Goal: Book appointment/travel/reservation

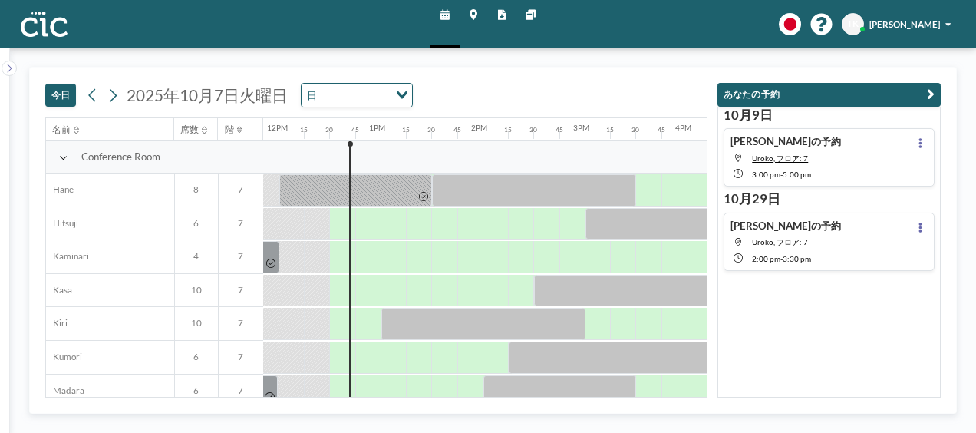
scroll to position [0, 1222]
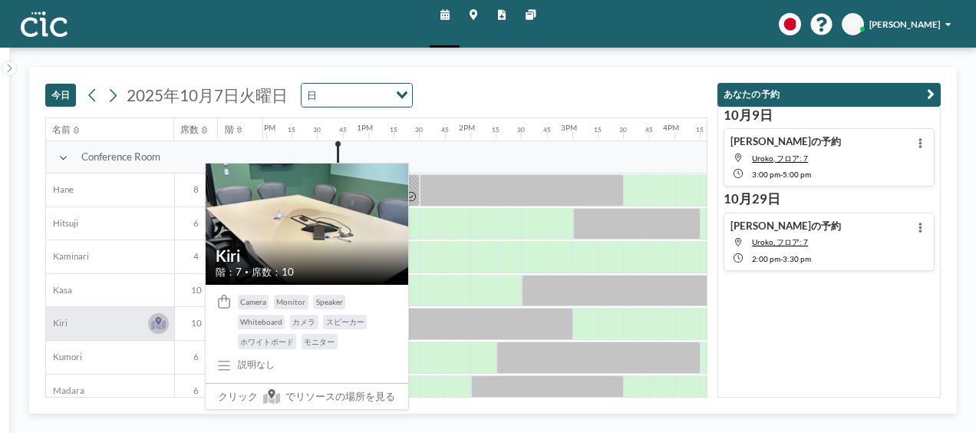
click at [154, 319] on icon at bounding box center [158, 323] width 15 height 13
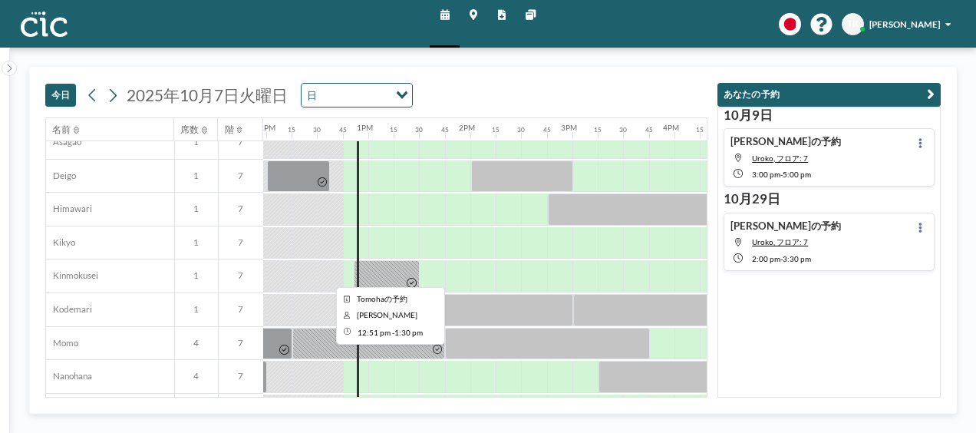
scroll to position [439, 1222]
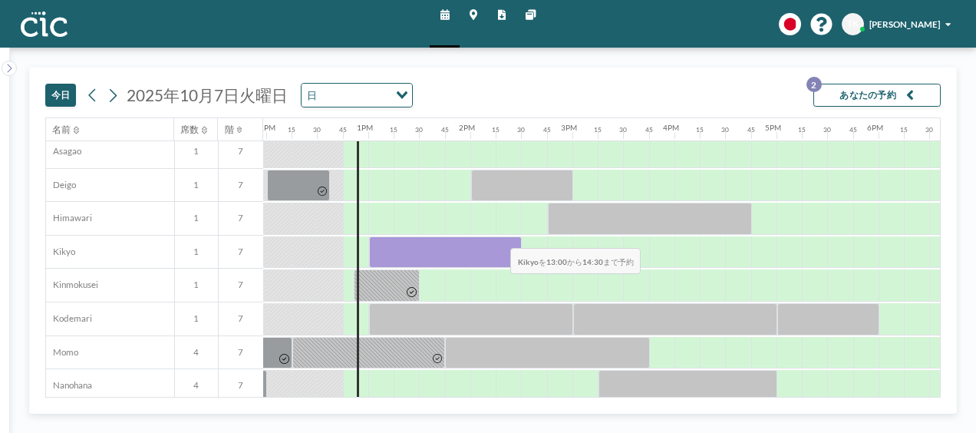
drag, startPoint x: 385, startPoint y: 253, endPoint x: 499, endPoint y: 236, distance: 115.0
click at [499, 236] on div at bounding box center [446, 252] width 154 height 32
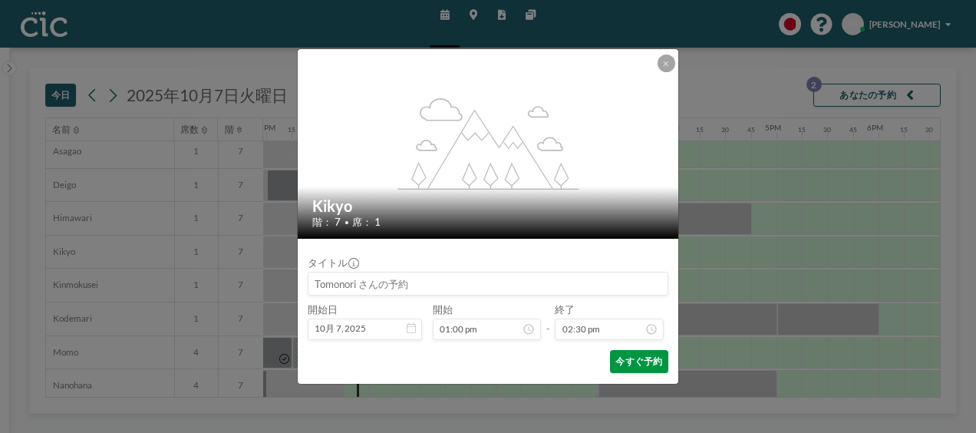
click at [630, 357] on button "今すぐ予約" at bounding box center [639, 361] width 58 height 23
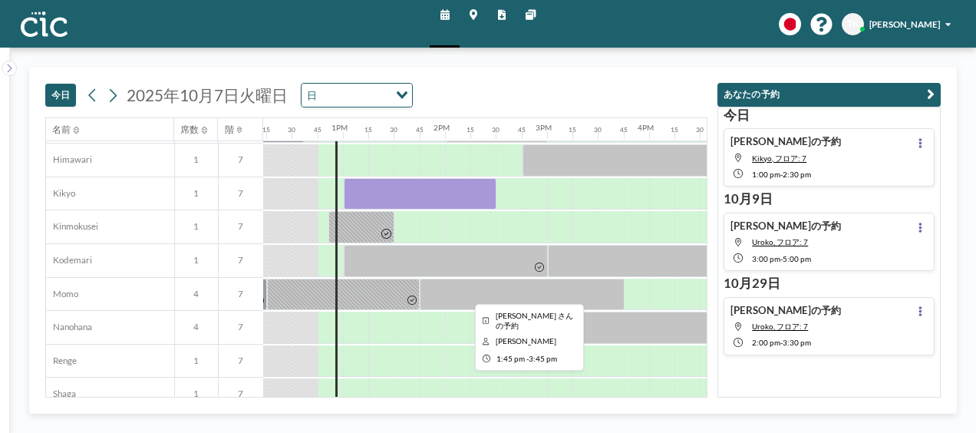
scroll to position [486, 1247]
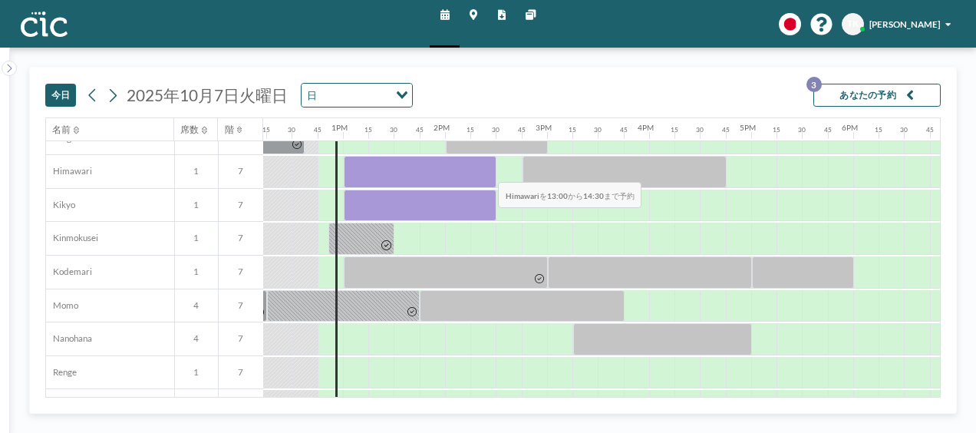
drag, startPoint x: 361, startPoint y: 173, endPoint x: 487, endPoint y: 170, distance: 125.9
click at [487, 170] on div at bounding box center [421, 172] width 154 height 32
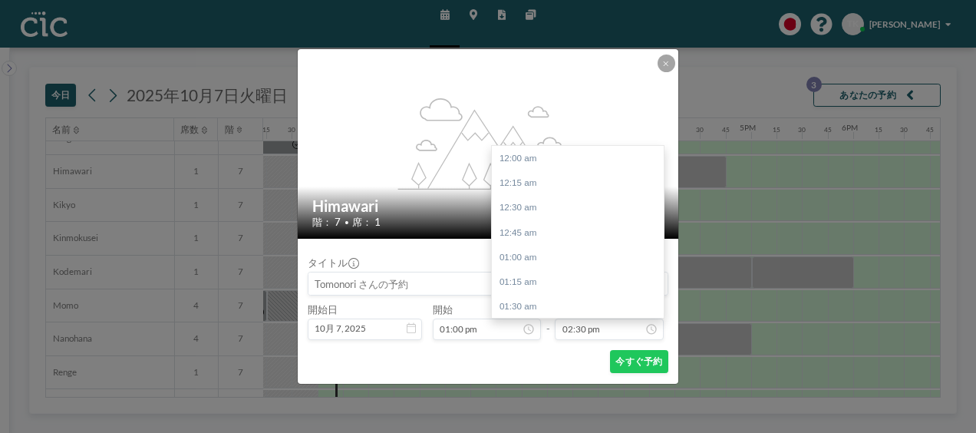
scroll to position [1439, 0]
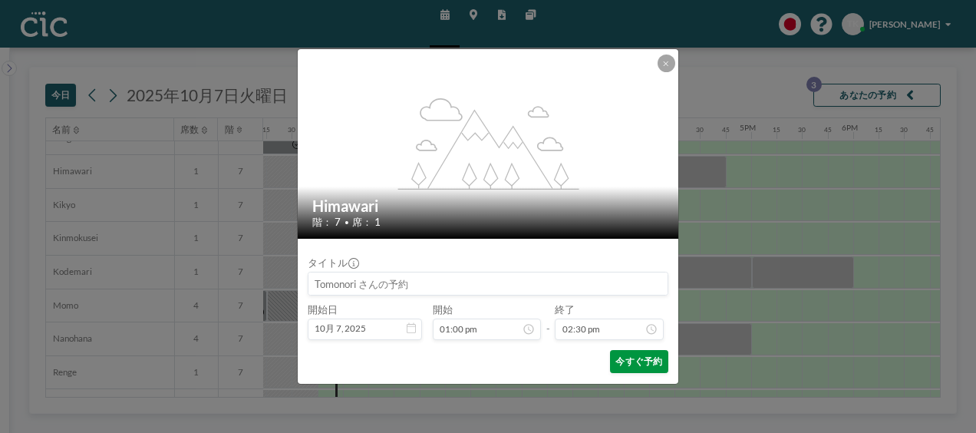
click at [627, 362] on button "今すぐ予約" at bounding box center [639, 361] width 58 height 23
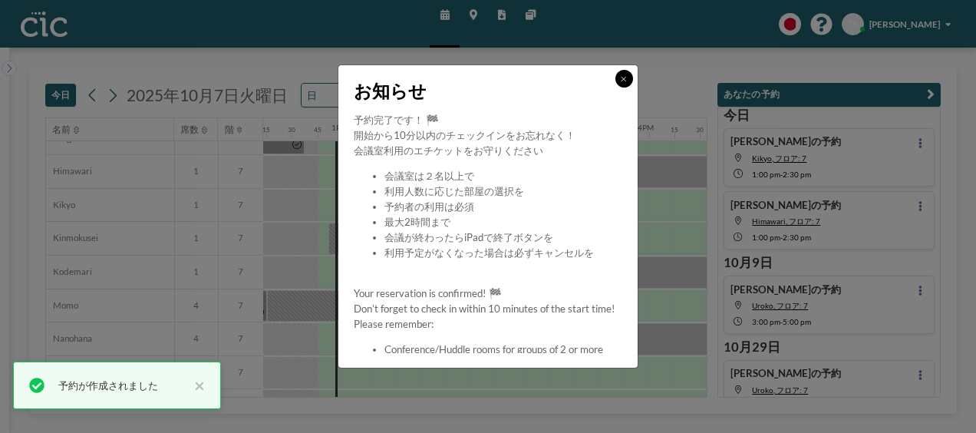
click at [617, 80] on button at bounding box center [625, 79] width 18 height 18
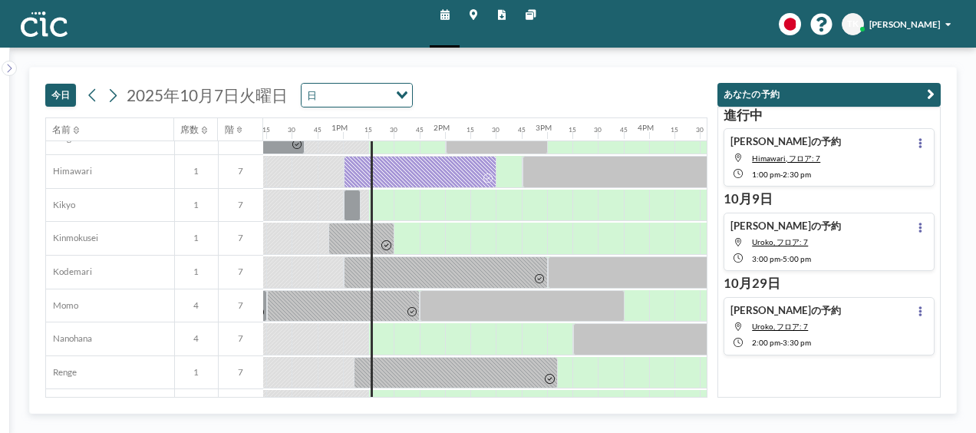
click at [626, 80] on div "[DATE] [DATE] 日 Loading..." at bounding box center [376, 93] width 662 height 50
click at [625, 79] on div "[DATE] [DATE] 日 Loading..." at bounding box center [376, 93] width 662 height 50
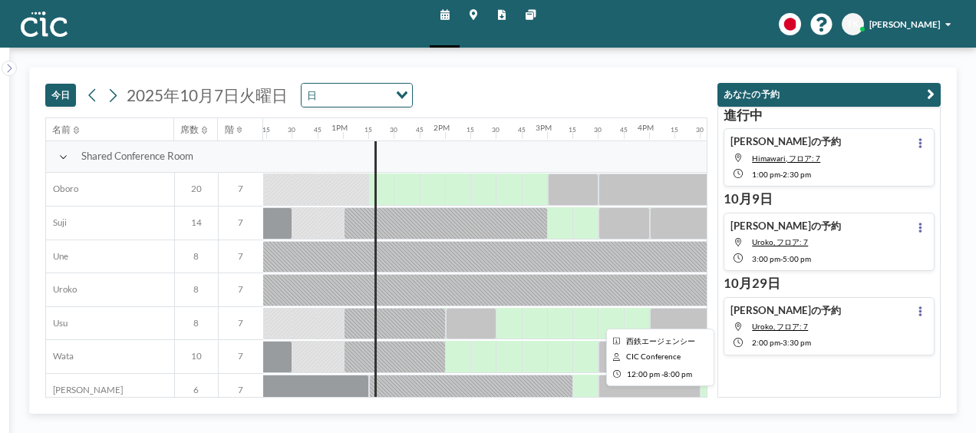
scroll to position [950, 1247]
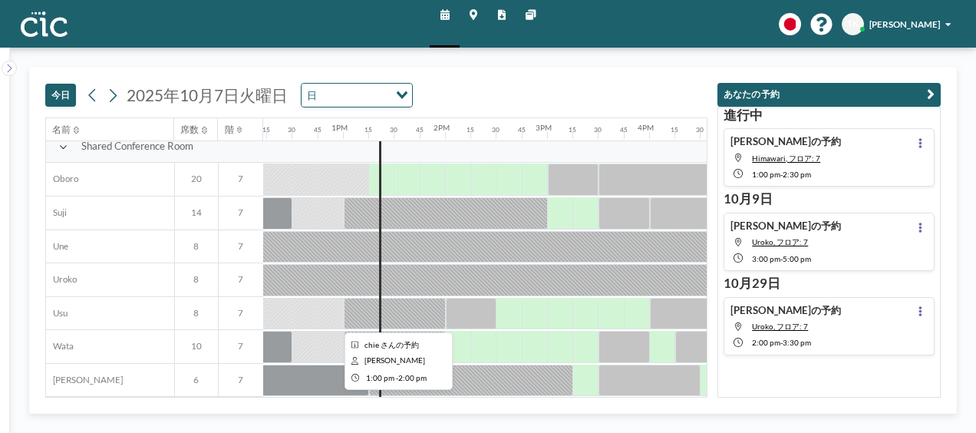
click at [417, 310] on div at bounding box center [395, 314] width 102 height 32
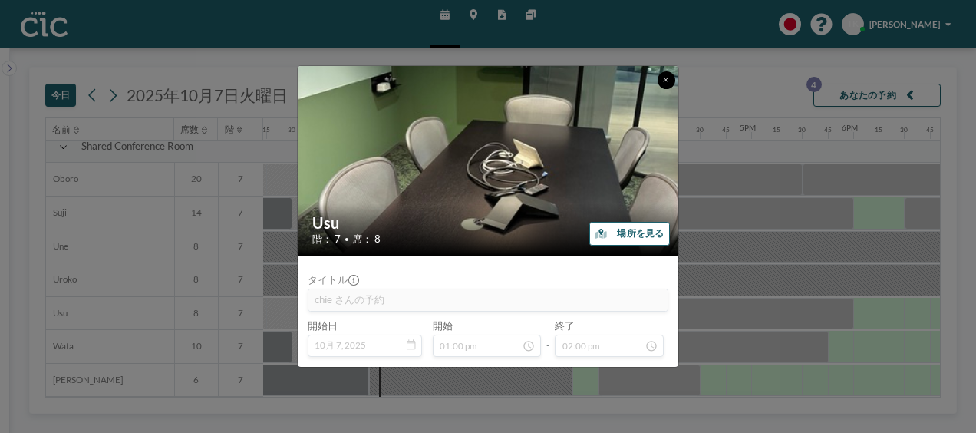
click at [660, 82] on button at bounding box center [667, 80] width 18 height 18
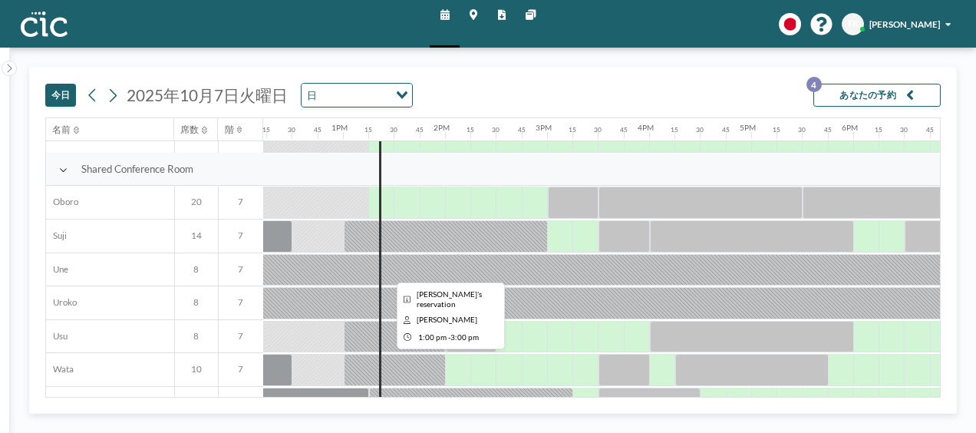
scroll to position [950, 1247]
